Goal: Find specific page/section: Find specific page/section

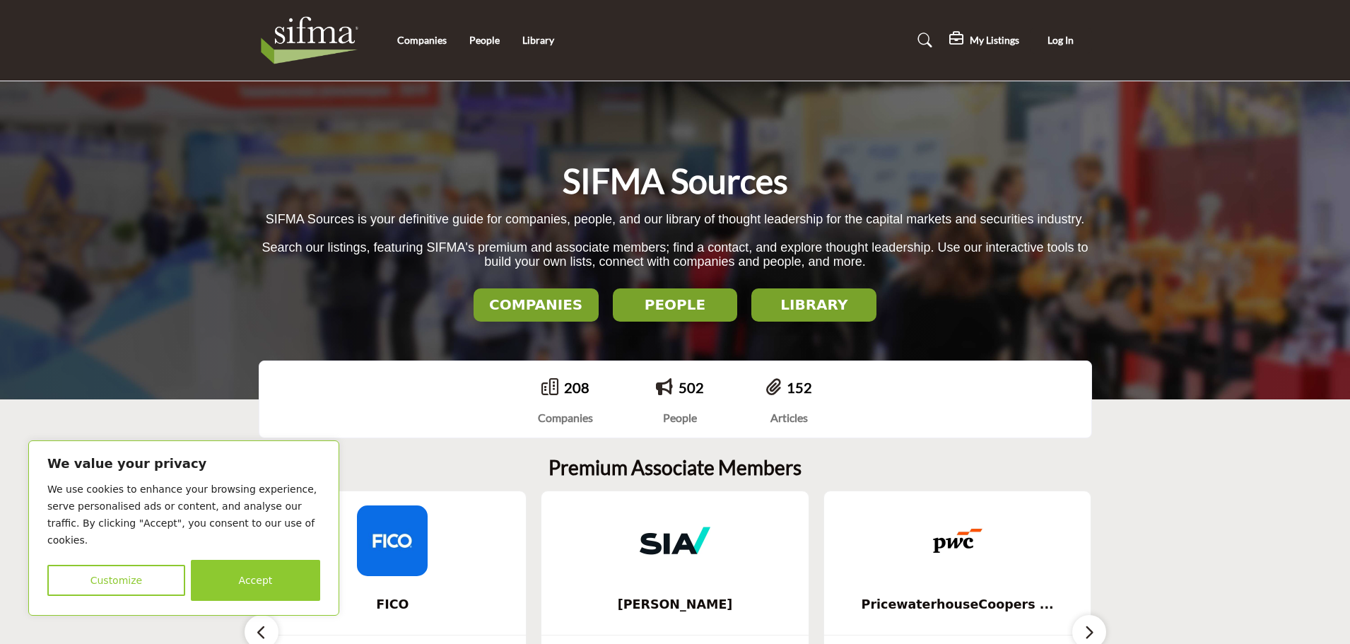
click at [815, 310] on h2 "LIBRARY" at bounding box center [814, 304] width 117 height 17
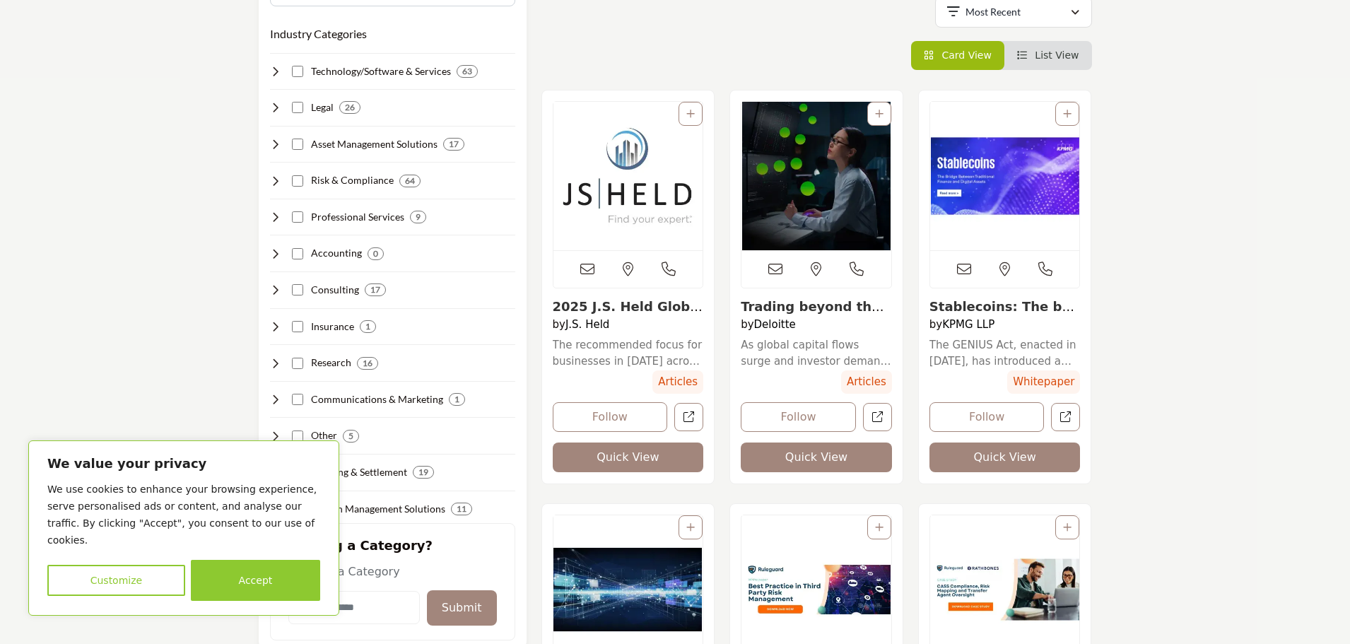
scroll to position [283, 0]
drag, startPoint x: 269, startPoint y: 582, endPoint x: 511, endPoint y: 548, distance: 244.9
click at [279, 581] on button "Accept" at bounding box center [255, 580] width 129 height 41
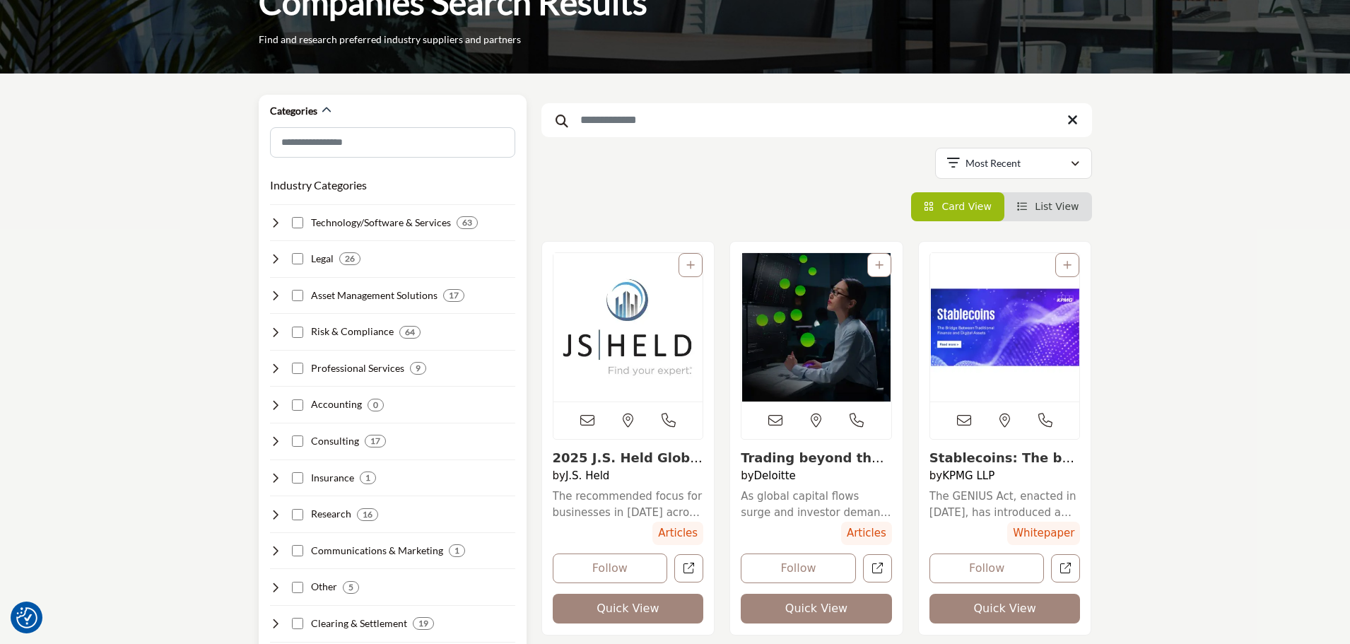
scroll to position [0, 0]
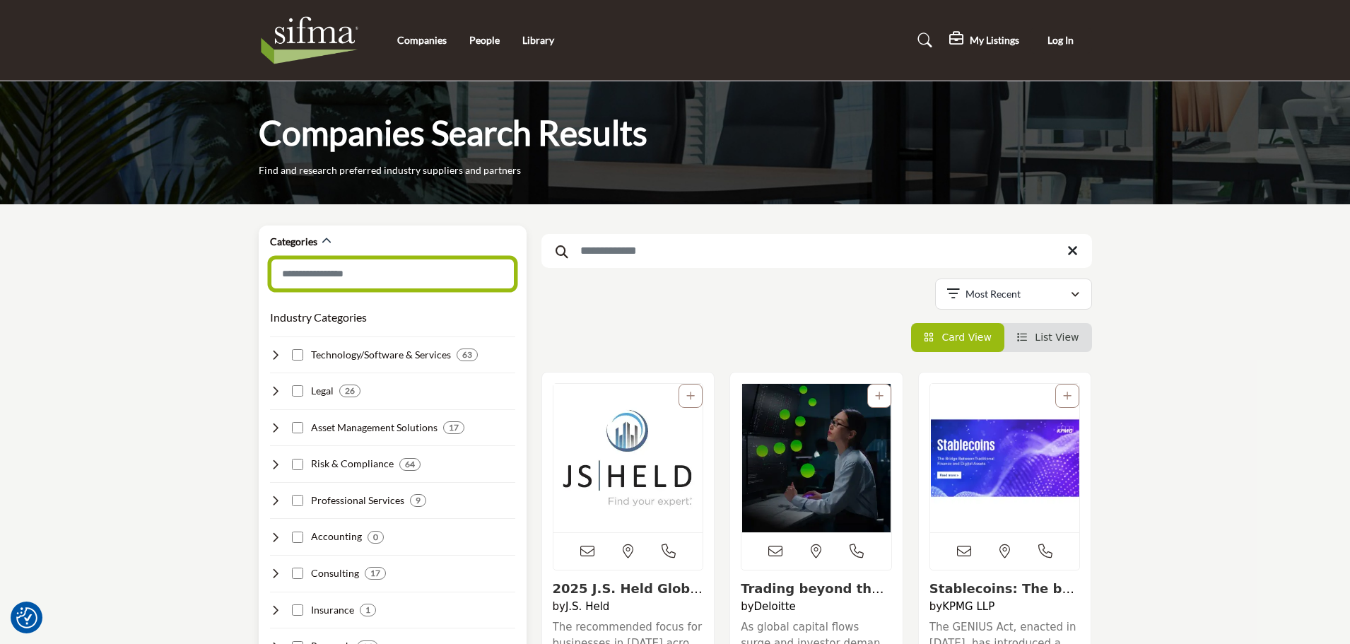
click at [299, 272] on input "Search Category" at bounding box center [392, 274] width 245 height 32
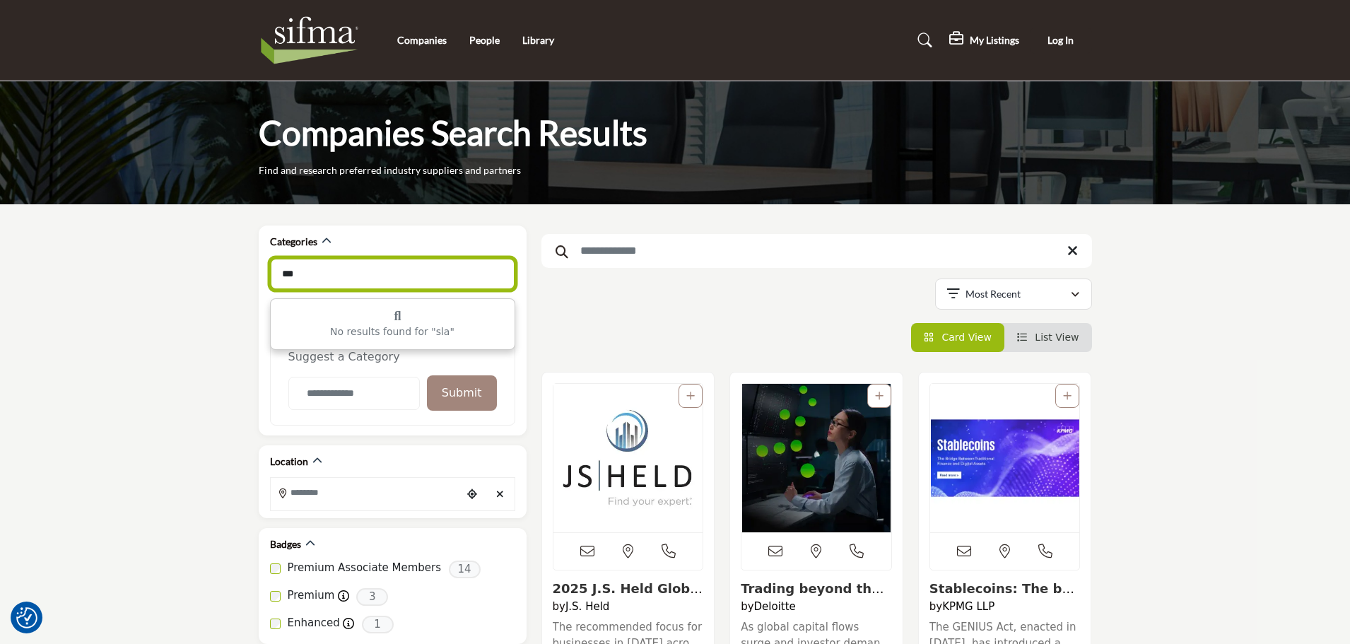
type input "***"
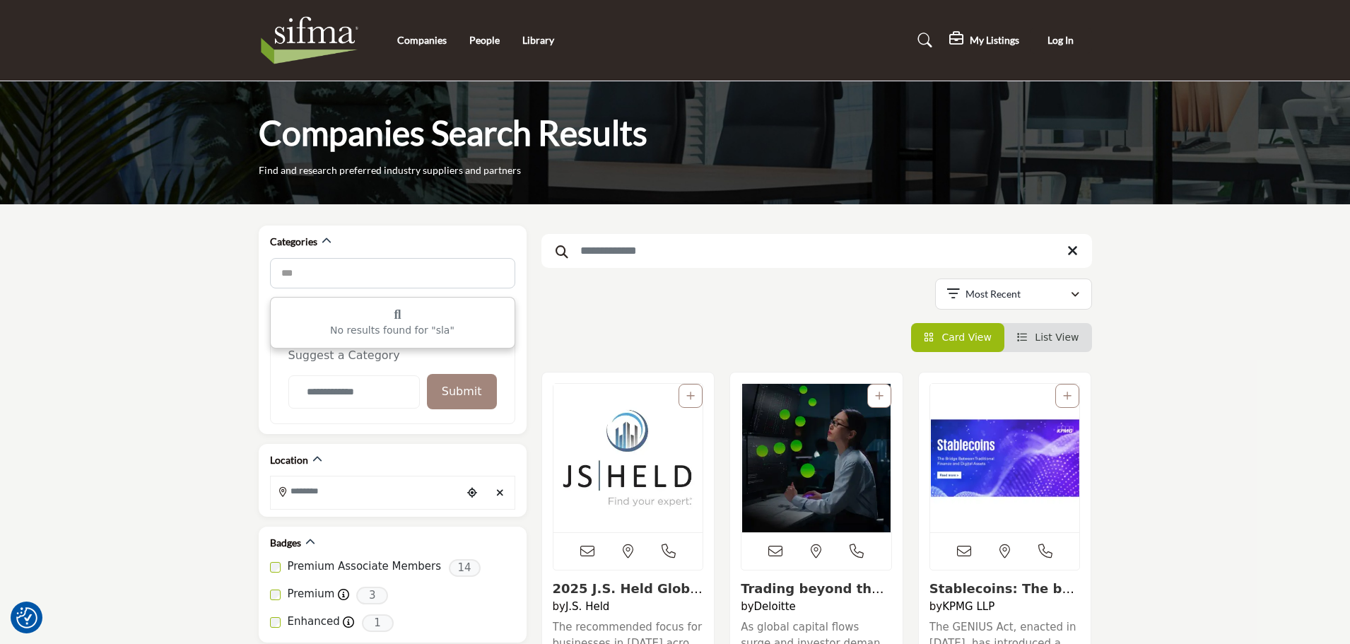
drag, startPoint x: 175, startPoint y: 398, endPoint x: 202, endPoint y: 392, distance: 27.5
